Goal: Task Accomplishment & Management: Manage account settings

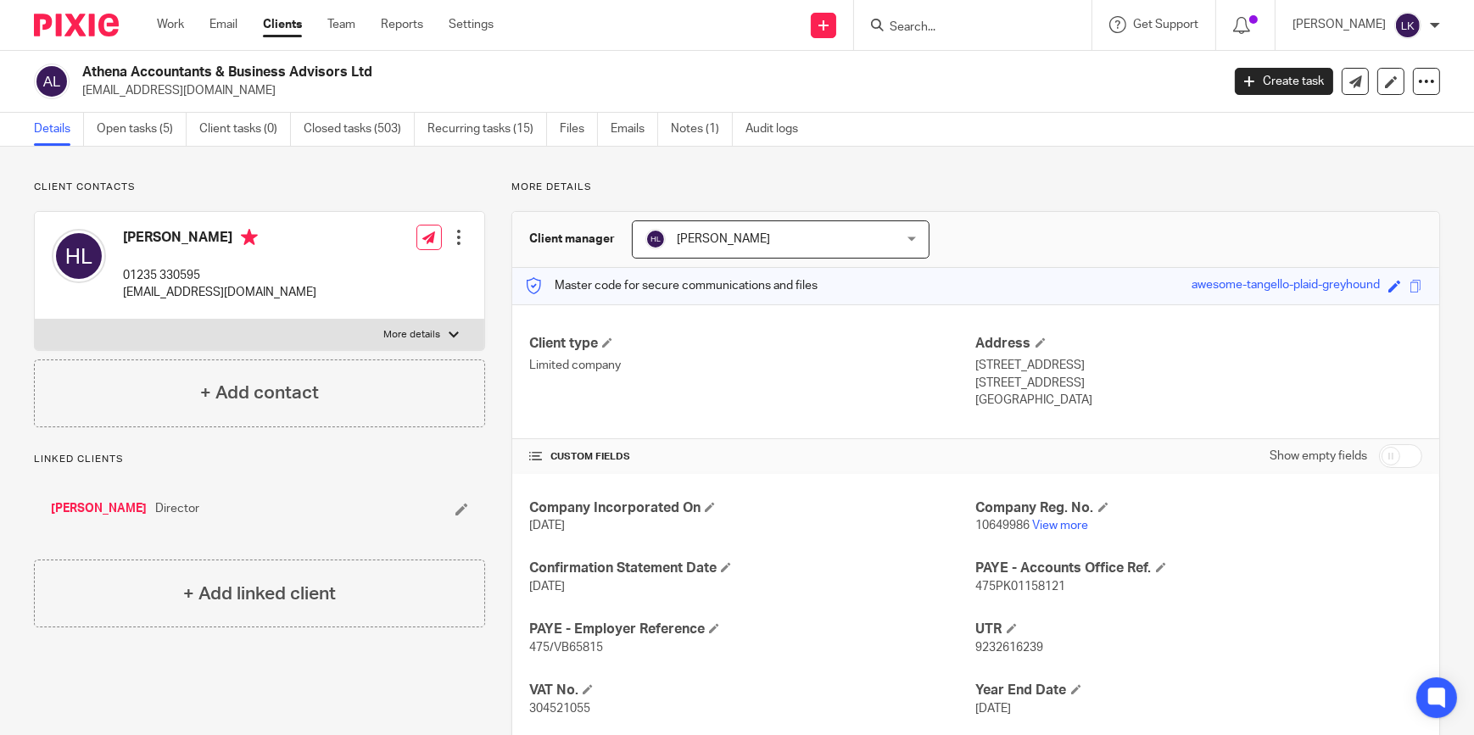
click at [172, 35] on div "Work Email Clients Team Reports Settings Work Email Clients Team Reports Settin…" at bounding box center [329, 25] width 379 height 50
click at [177, 11] on div "Work Email Clients Team Reports Settings Work Email Clients Team Reports Settin…" at bounding box center [329, 25] width 379 height 50
click at [170, 27] on link "Work" at bounding box center [170, 24] width 27 height 17
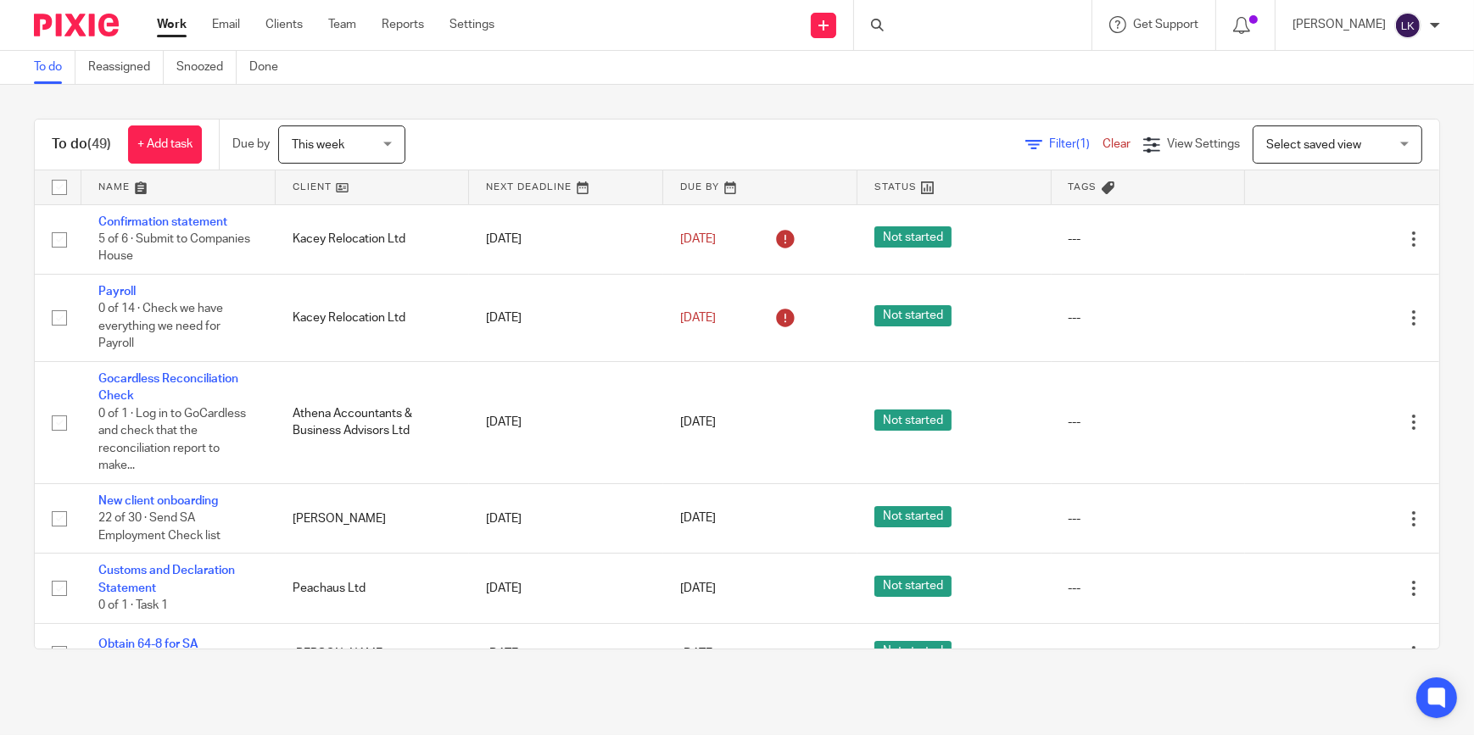
click at [332, 153] on span "This week" at bounding box center [337, 144] width 90 height 36
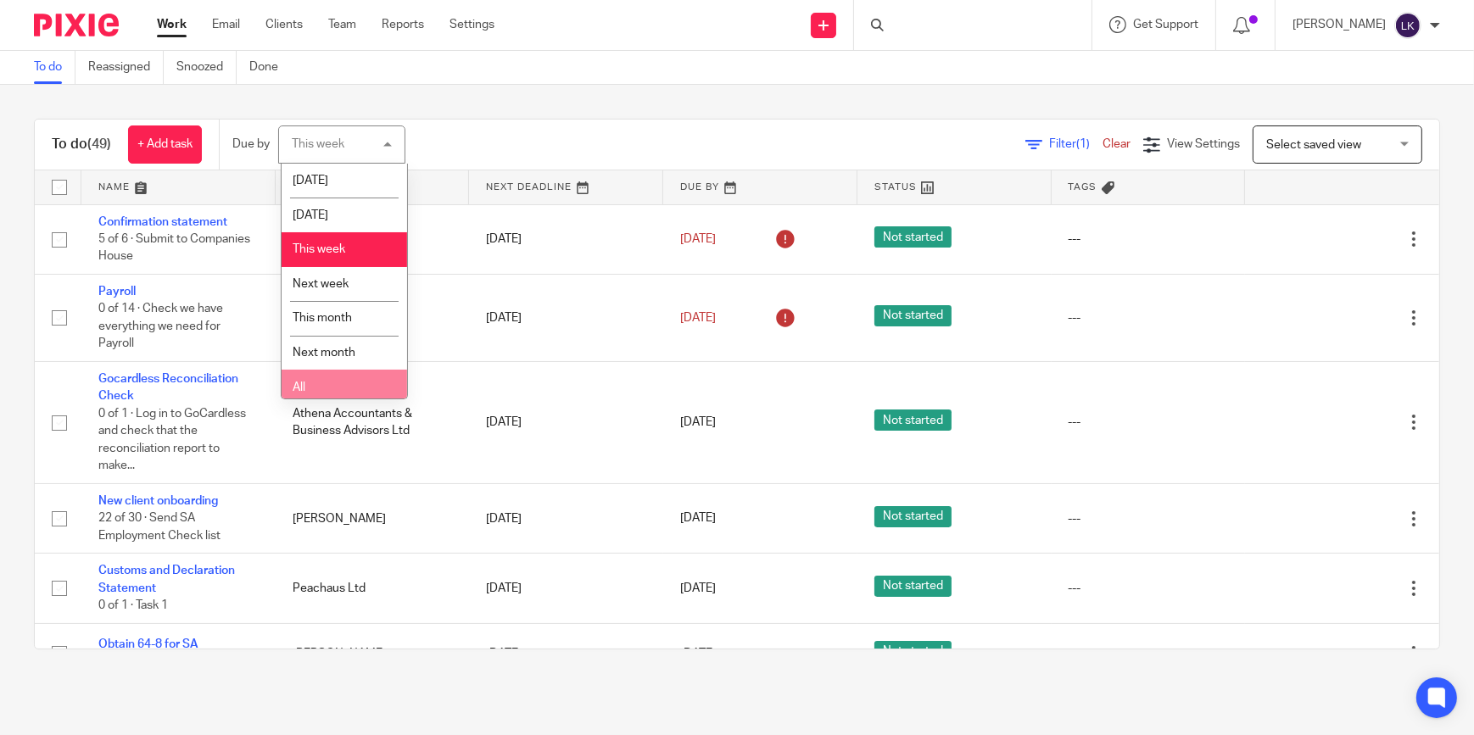
click at [332, 385] on li "All" at bounding box center [344, 387] width 125 height 35
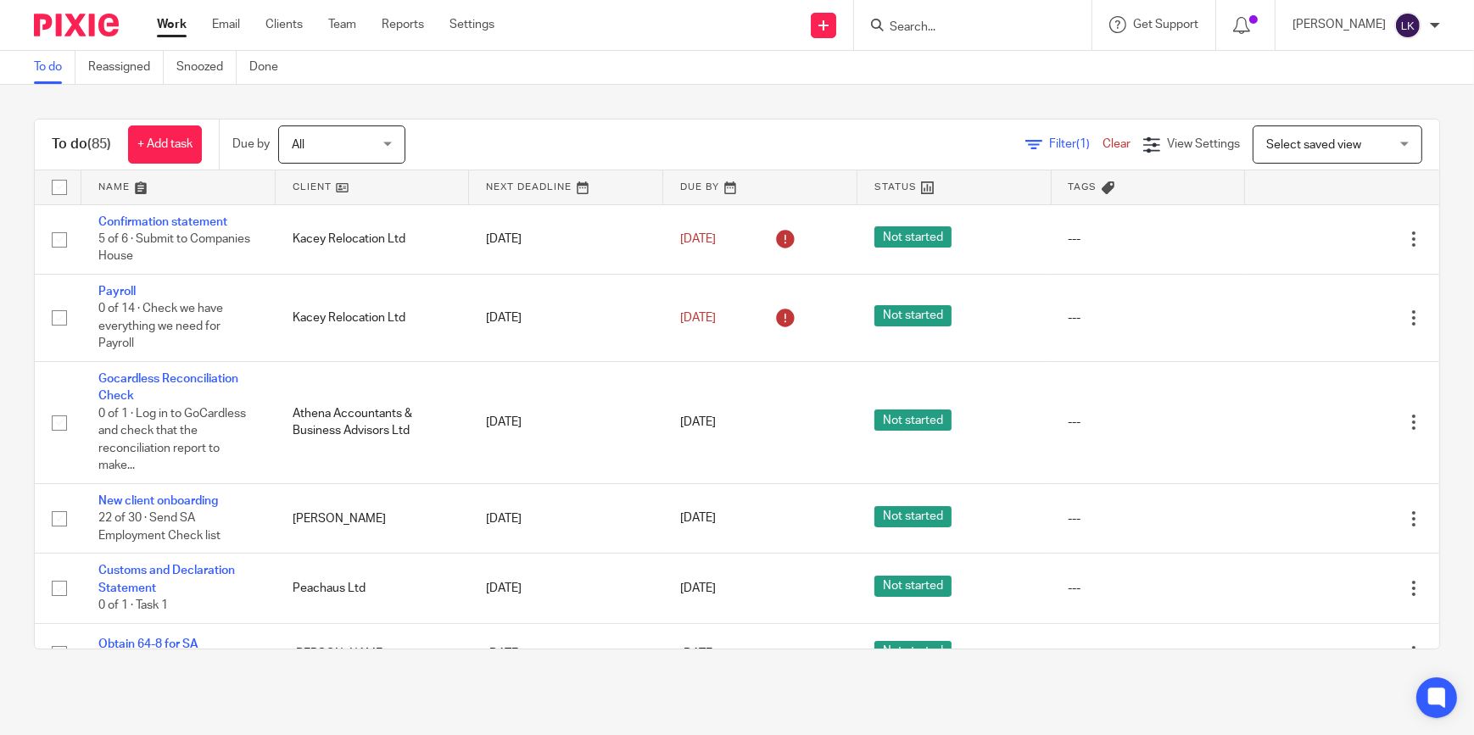
click at [143, 183] on link at bounding box center [178, 187] width 194 height 34
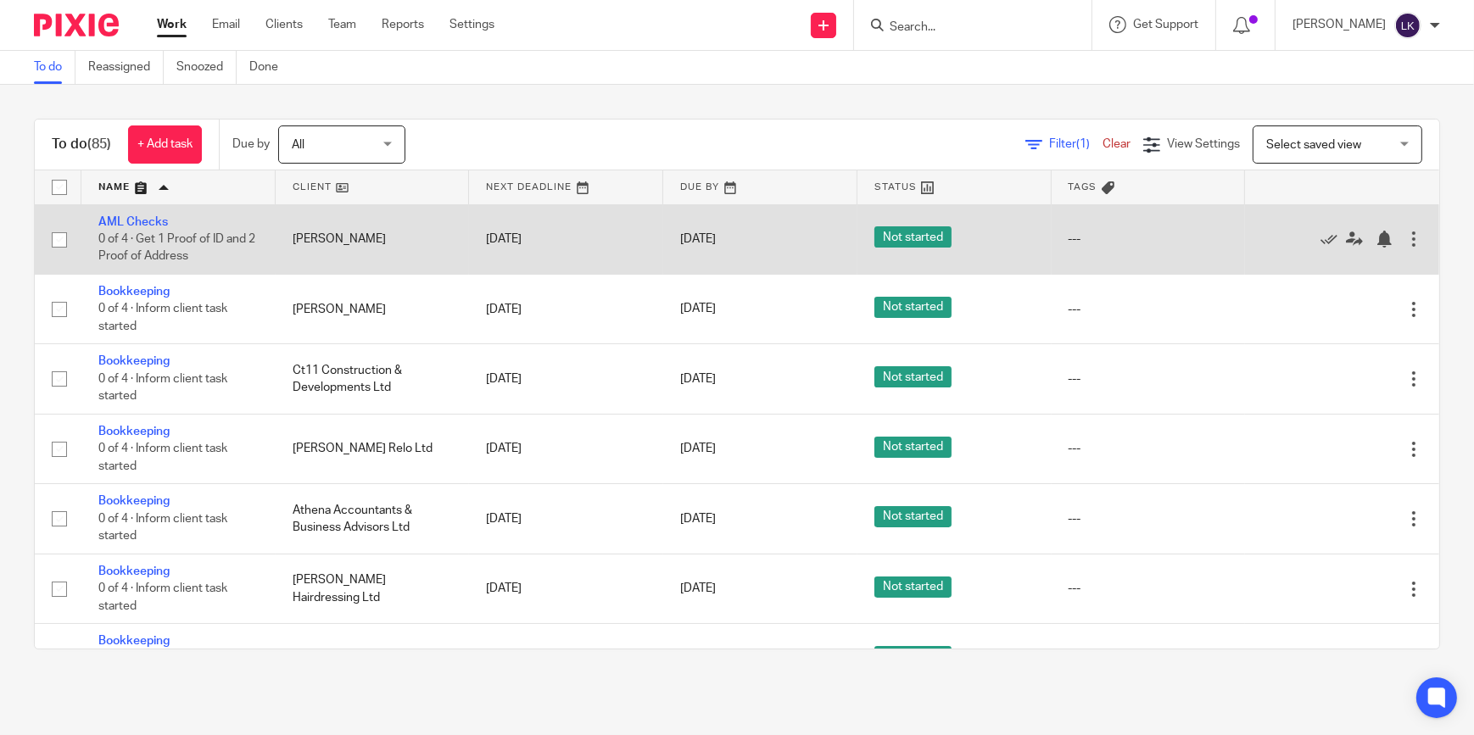
click at [58, 240] on input "checkbox" at bounding box center [59, 240] width 32 height 32
checkbox input "true"
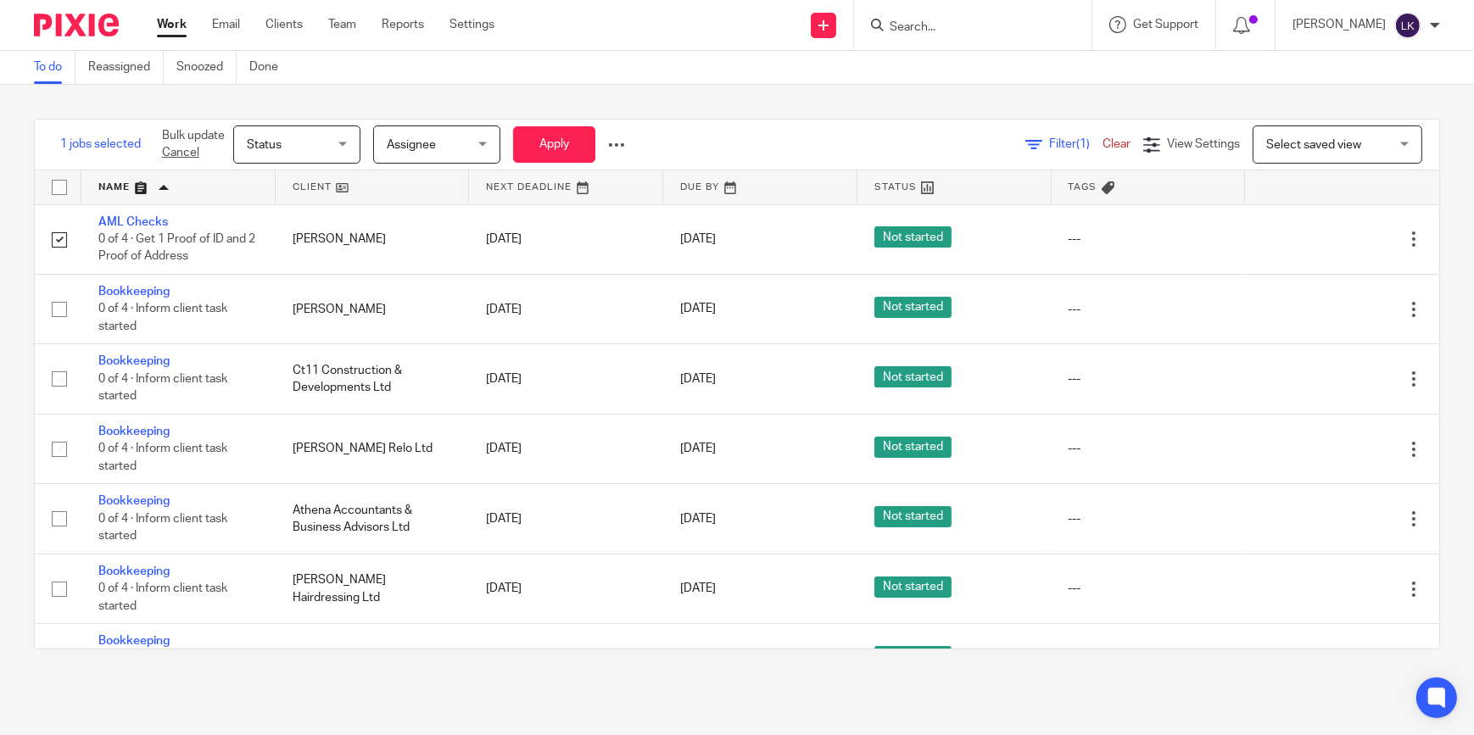
click at [616, 142] on div at bounding box center [616, 145] width 17 height 17
click at [579, 209] on button "Delete" at bounding box center [578, 210] width 88 height 22
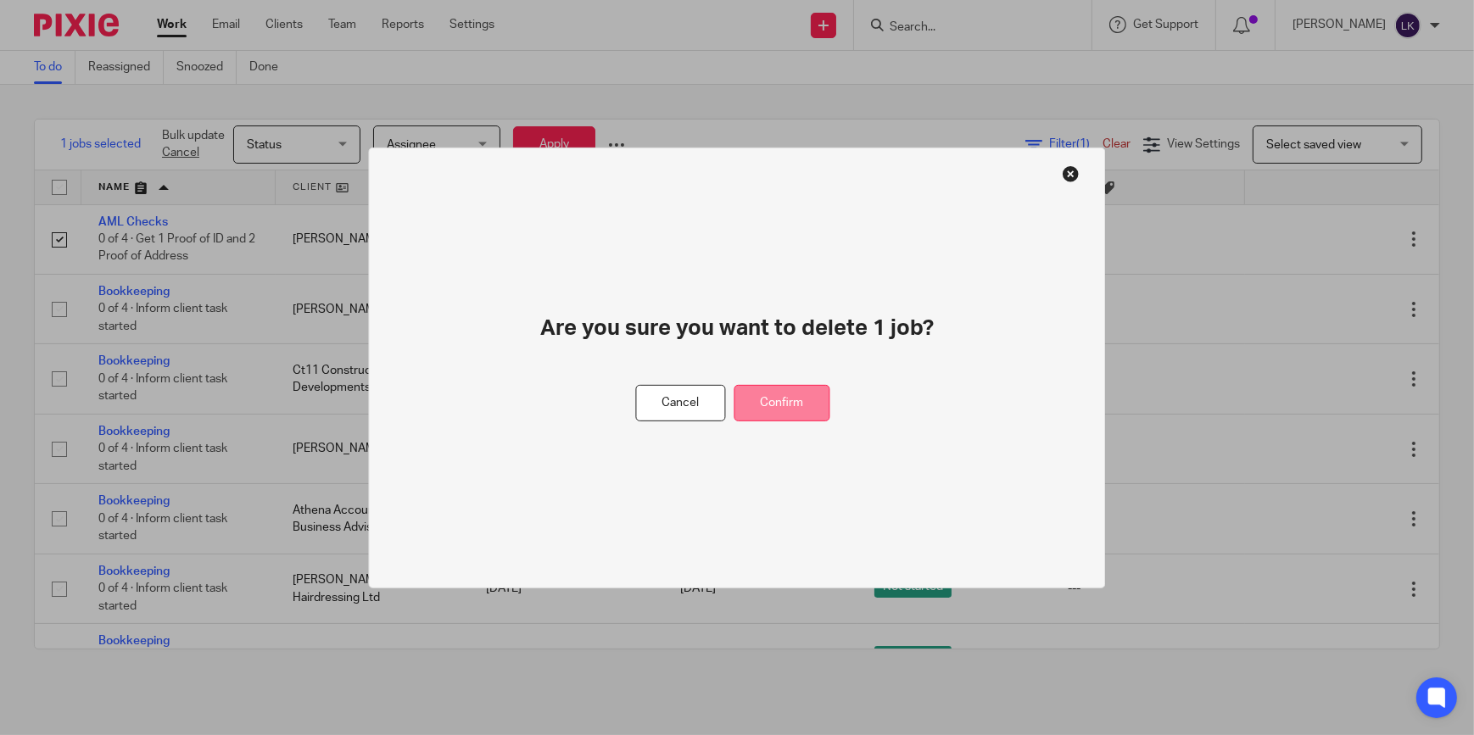
click at [807, 415] on button "Confirm" at bounding box center [782, 403] width 96 height 36
